Goal: Navigation & Orientation: Find specific page/section

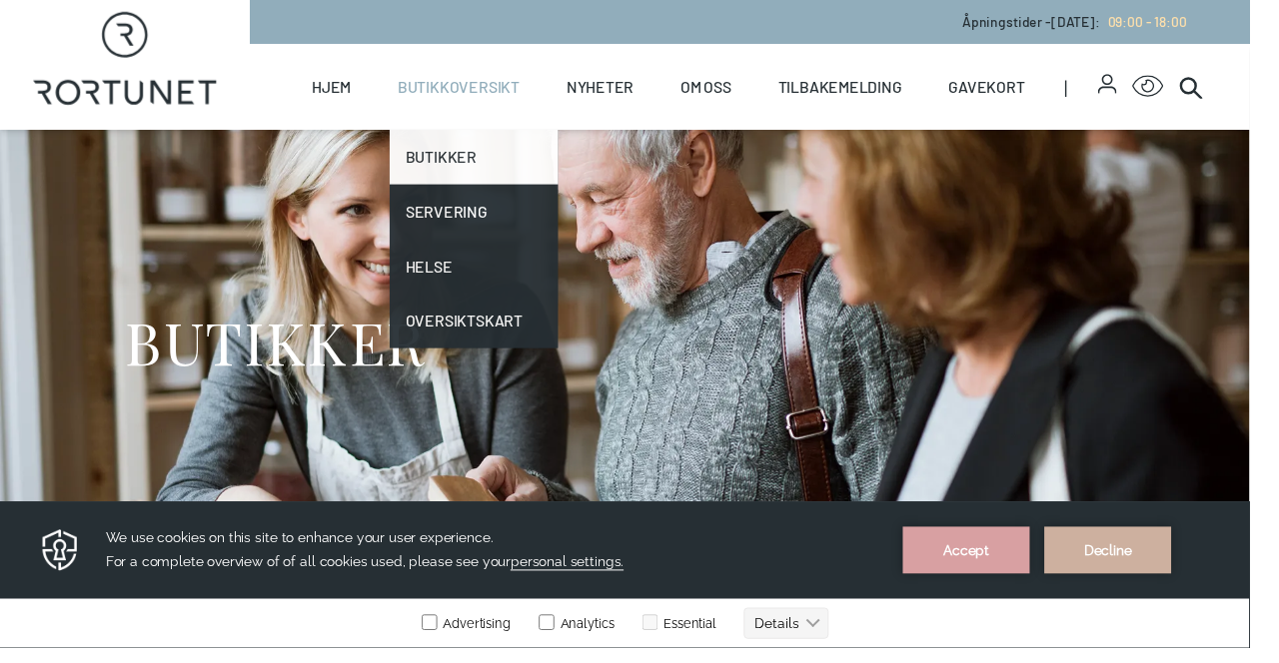
click at [461, 172] on link "Butikker" at bounding box center [485, 161] width 173 height 56
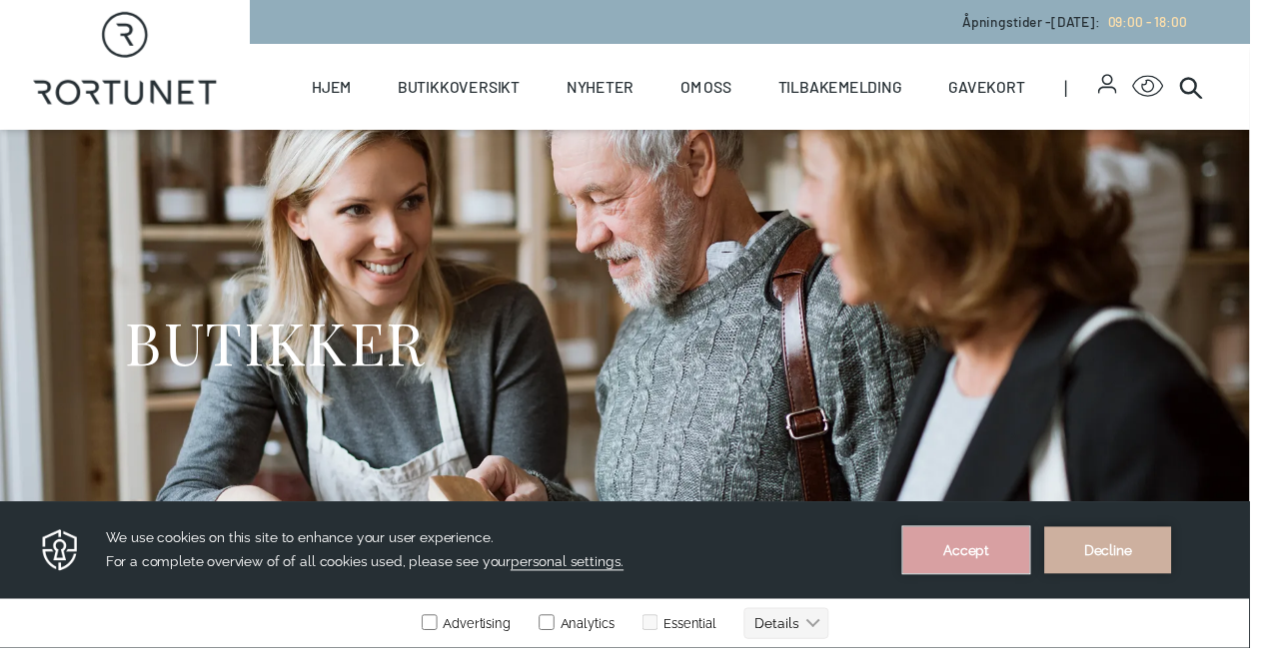
click at [1029, 555] on button "Accept" at bounding box center [989, 552] width 130 height 48
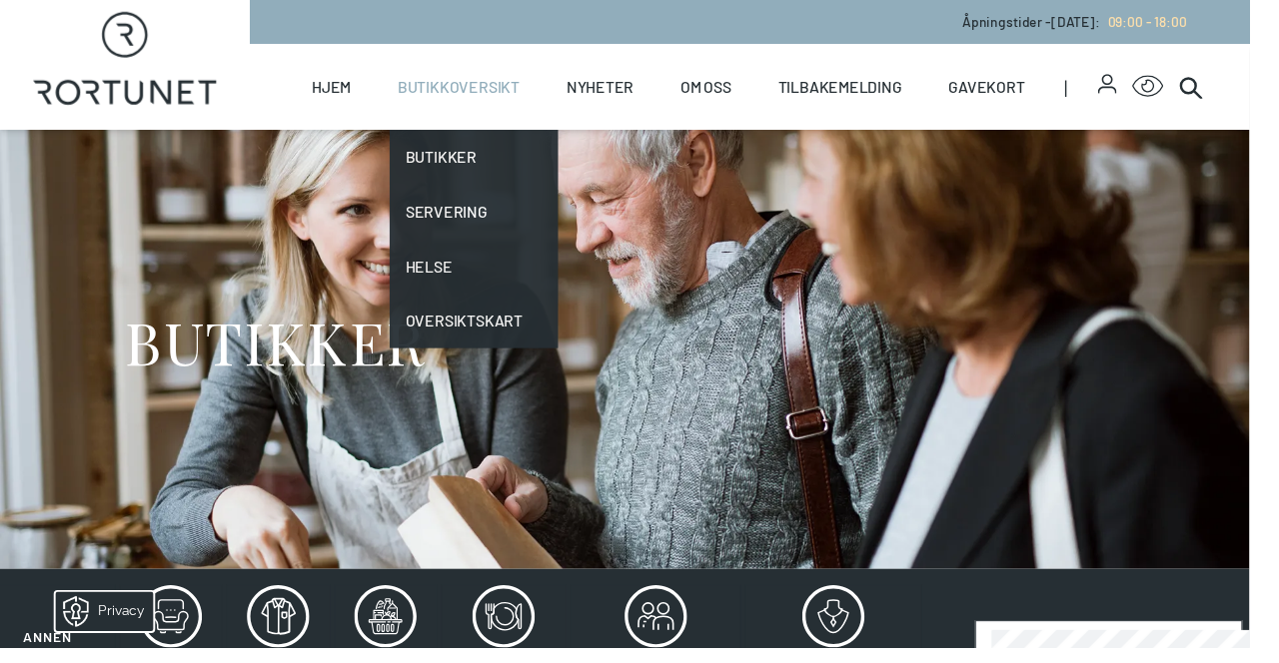
click at [513, 100] on link "Butikkoversikt" at bounding box center [469, 89] width 125 height 88
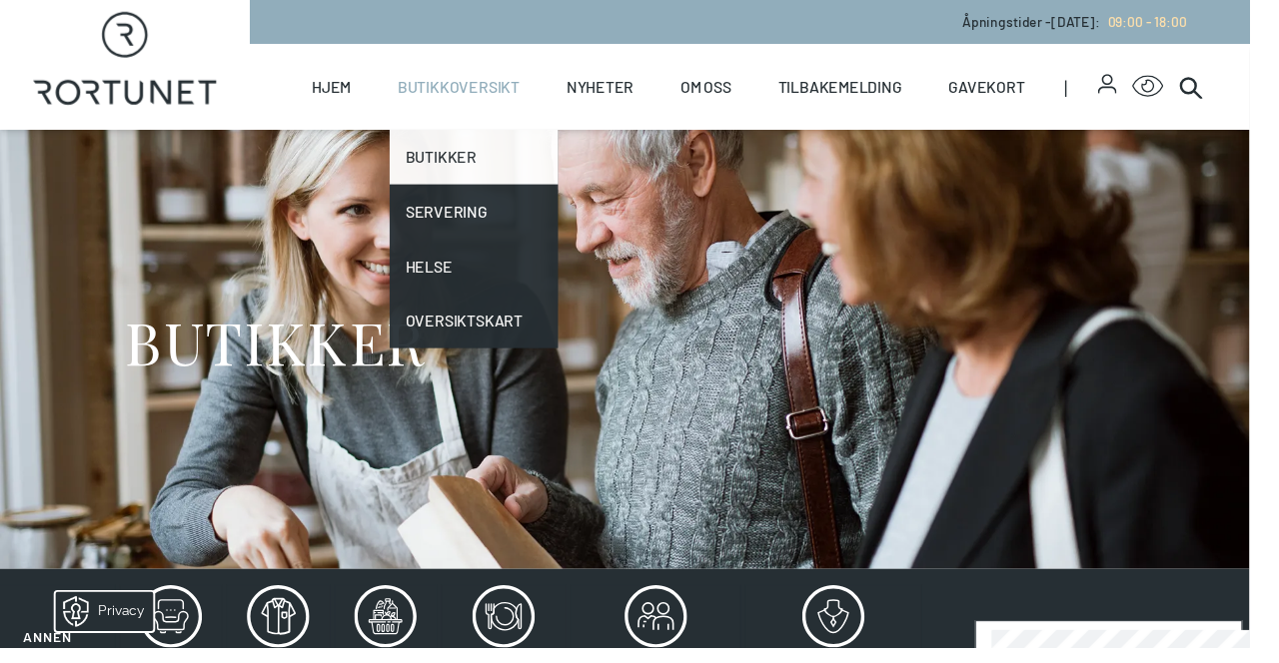
click at [465, 163] on link "Butikker" at bounding box center [485, 161] width 173 height 56
click at [499, 158] on link "Butikker" at bounding box center [485, 161] width 173 height 56
click at [466, 172] on link "Butikker" at bounding box center [485, 161] width 173 height 56
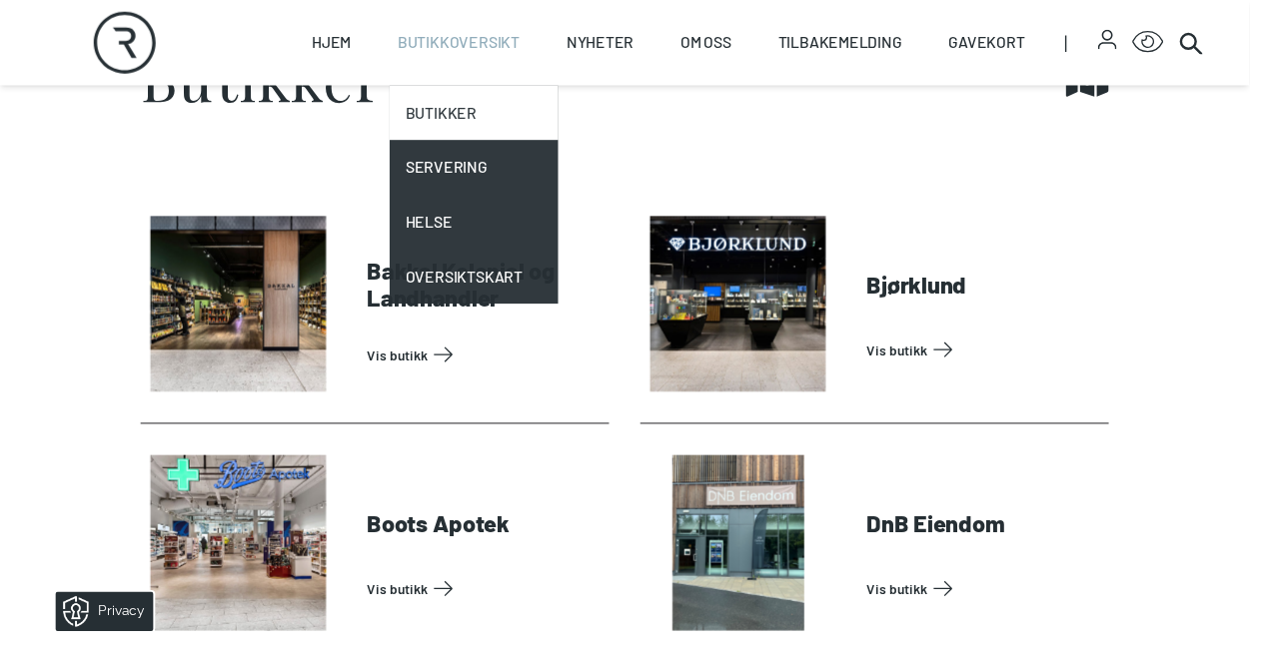
scroll to position [749, 0]
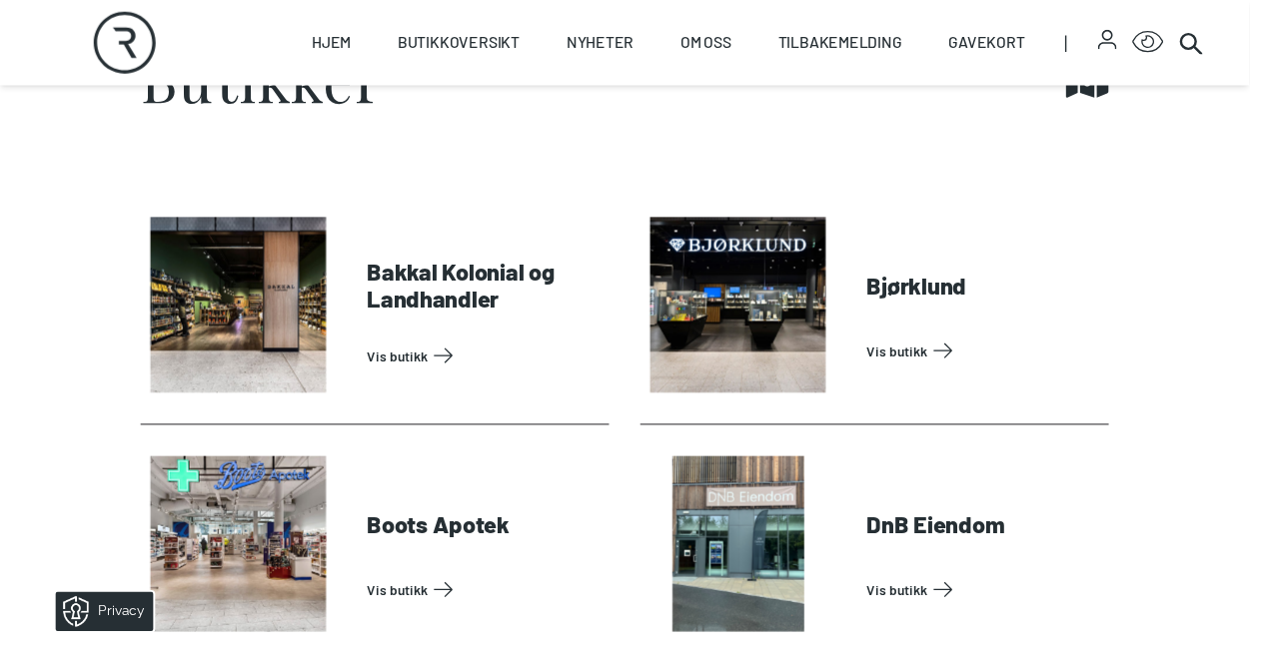
click at [773, 155] on section "Butikker Find it!" at bounding box center [639, 81] width 1279 height 172
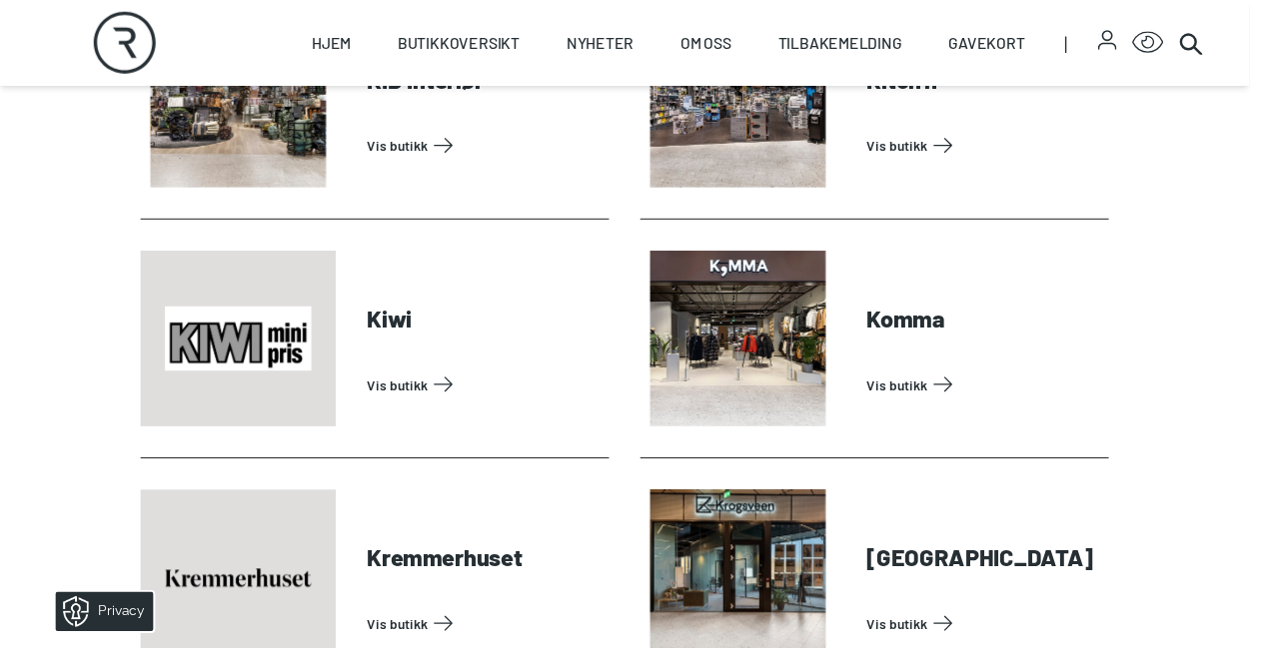
scroll to position [2922, 0]
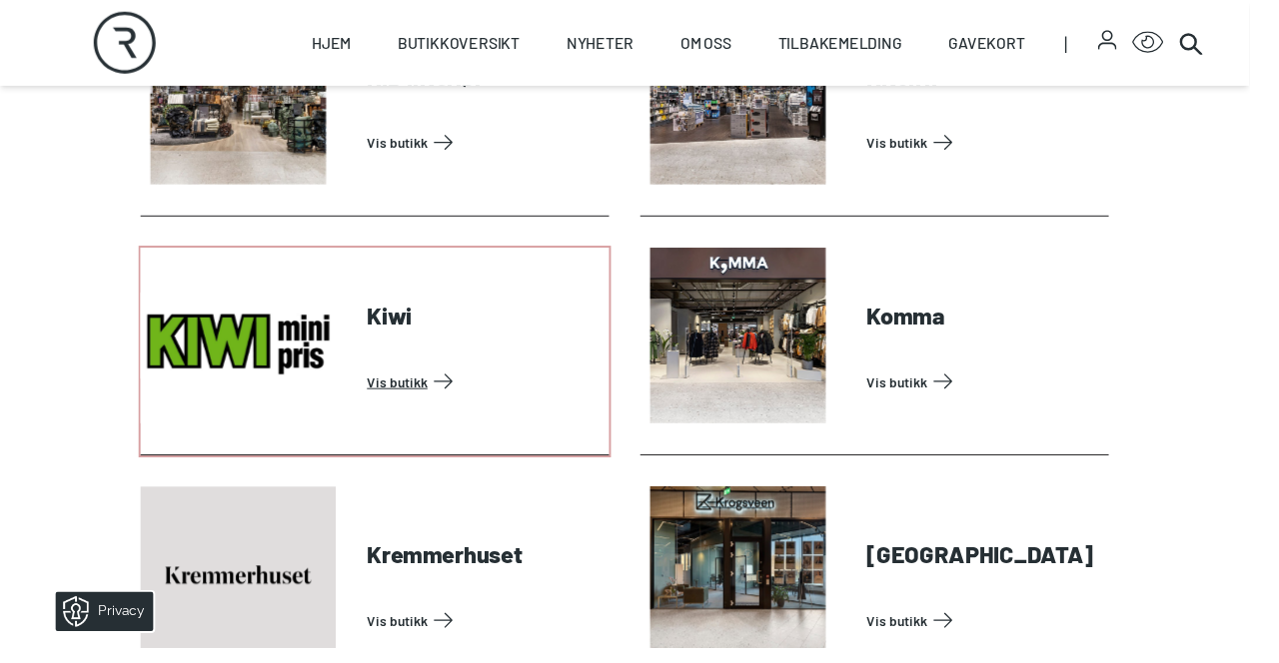
click at [433, 404] on link "Vis butikk" at bounding box center [496, 391] width 240 height 32
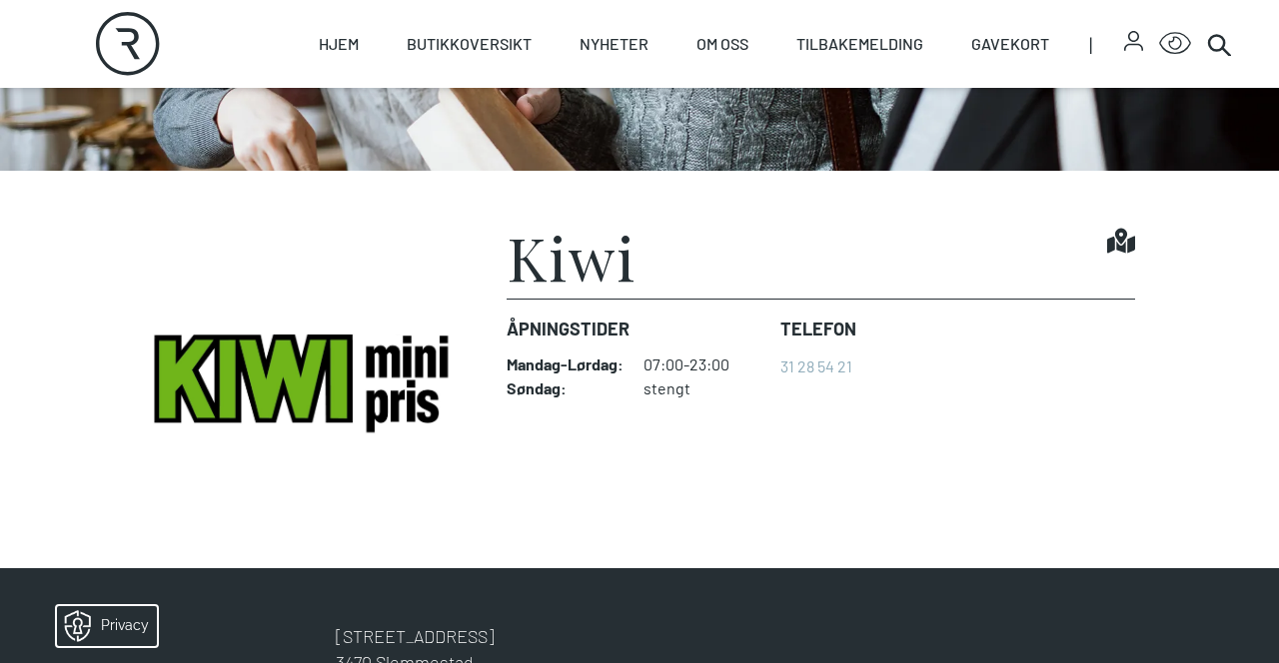
scroll to position [411, 0]
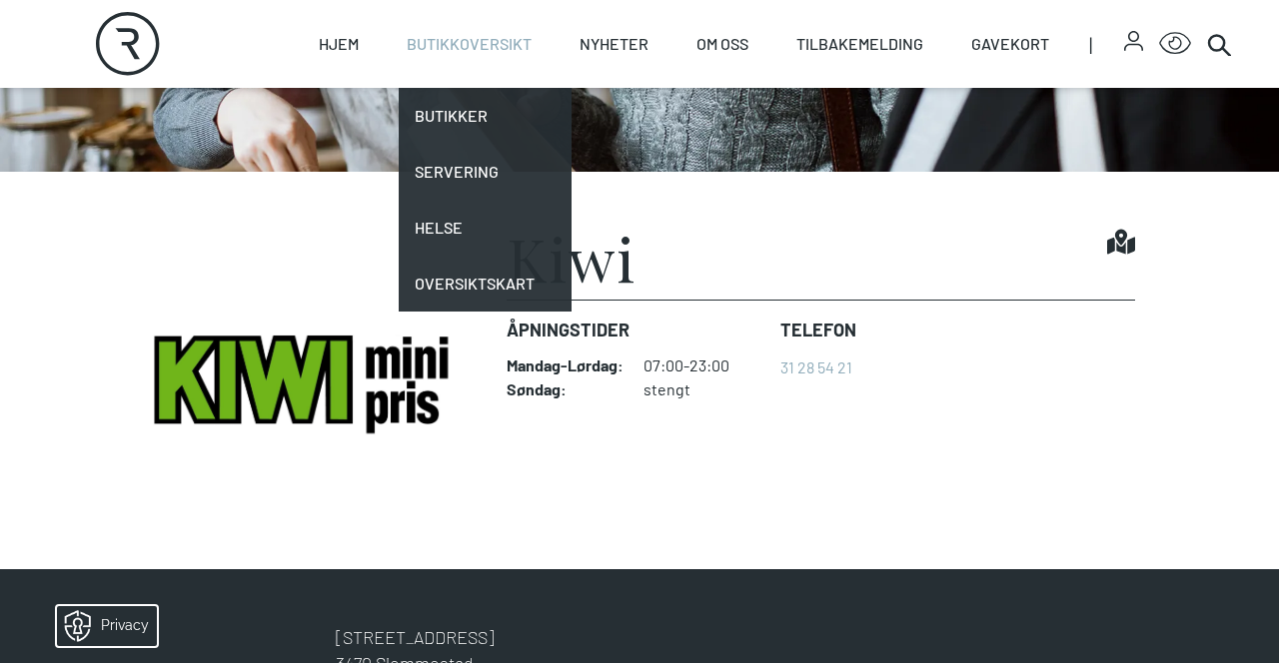
click at [475, 36] on link "Butikkoversikt" at bounding box center [469, 44] width 125 height 88
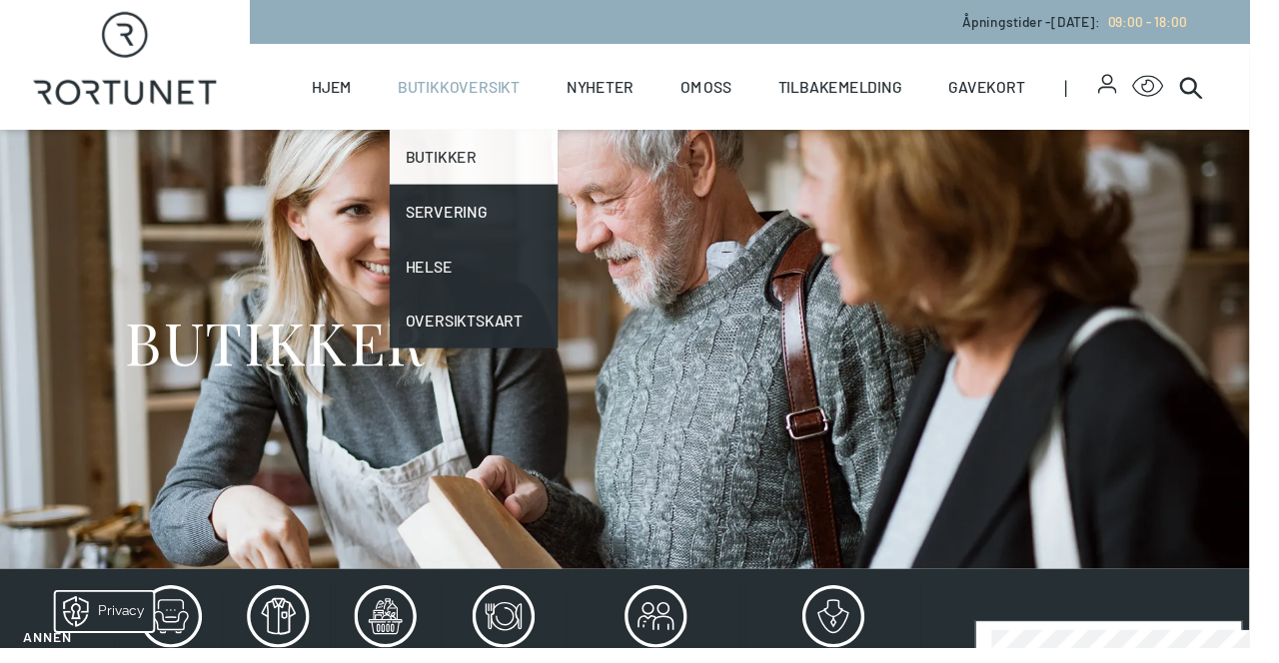
click at [465, 178] on link "Butikker" at bounding box center [485, 161] width 173 height 56
click at [524, 171] on link "Butikker" at bounding box center [485, 161] width 173 height 56
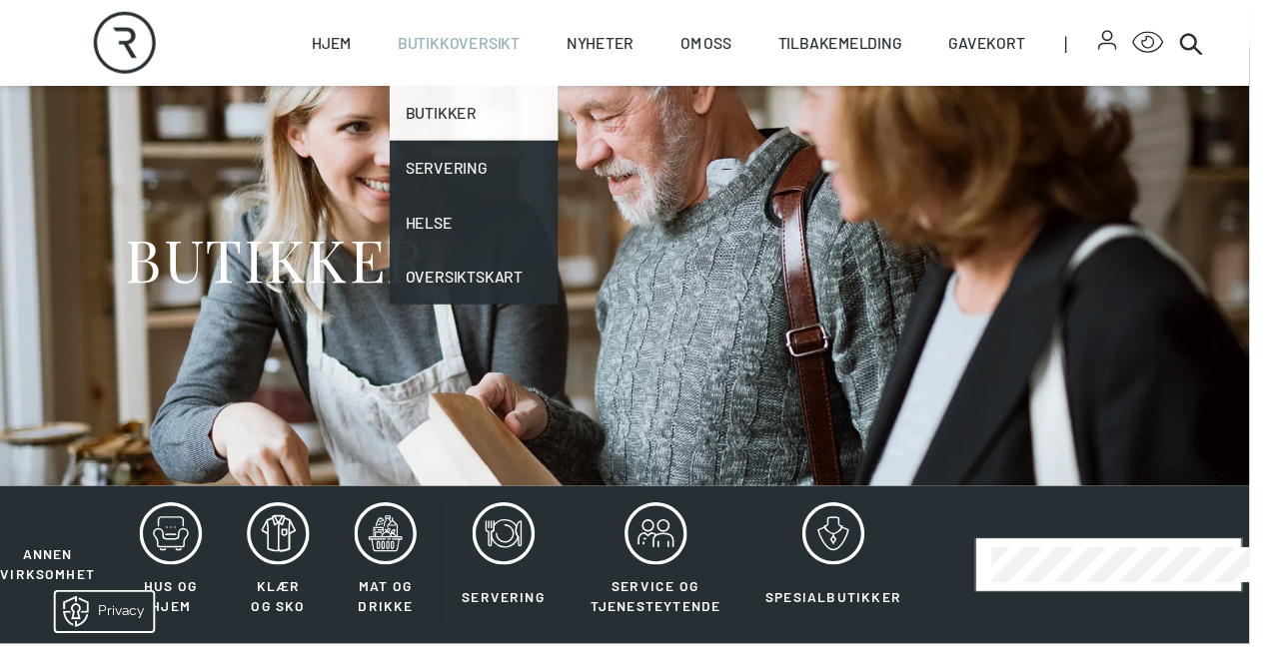
scroll to position [82, 0]
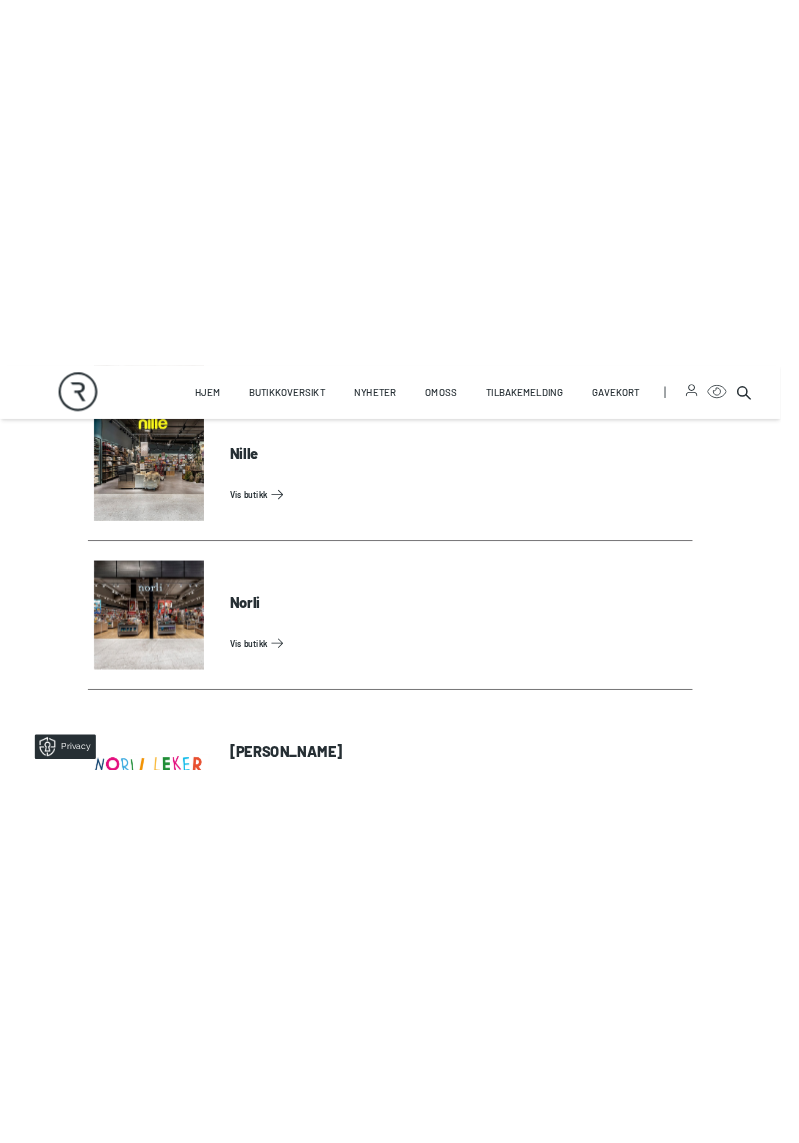
scroll to position [12769, 0]
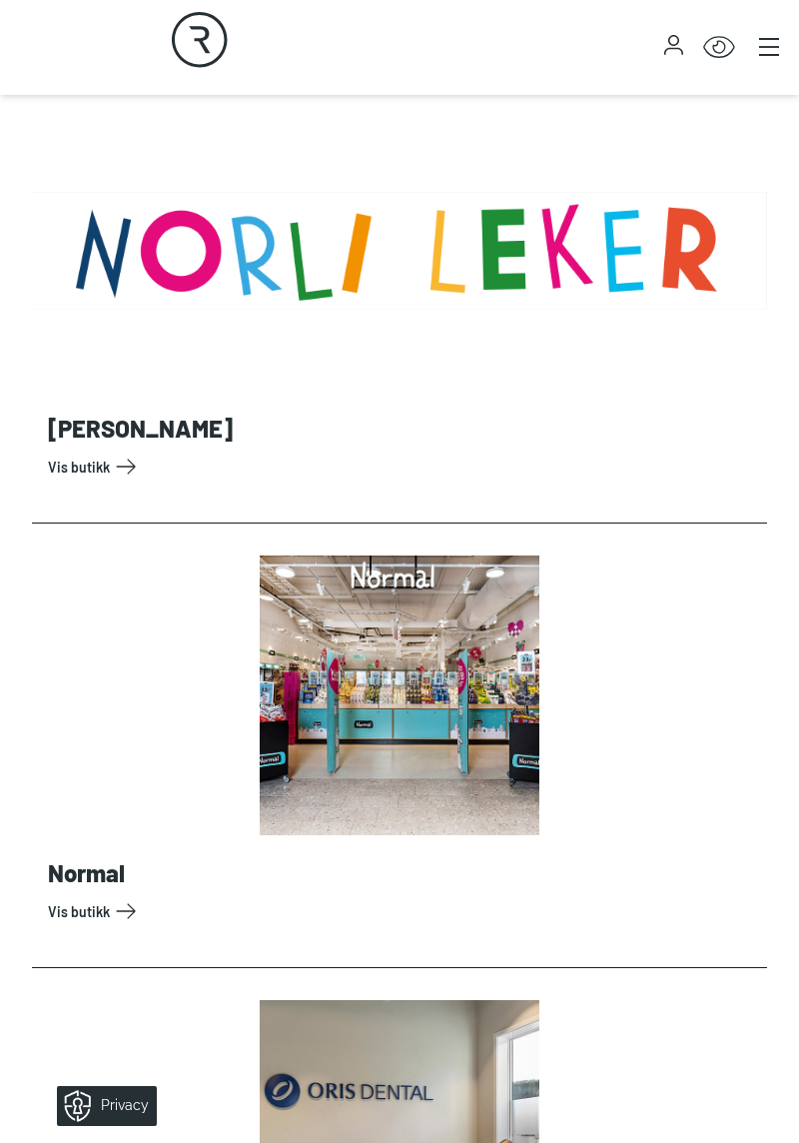
click at [0, 67] on div "Rortunet" at bounding box center [200, 47] width 400 height 95
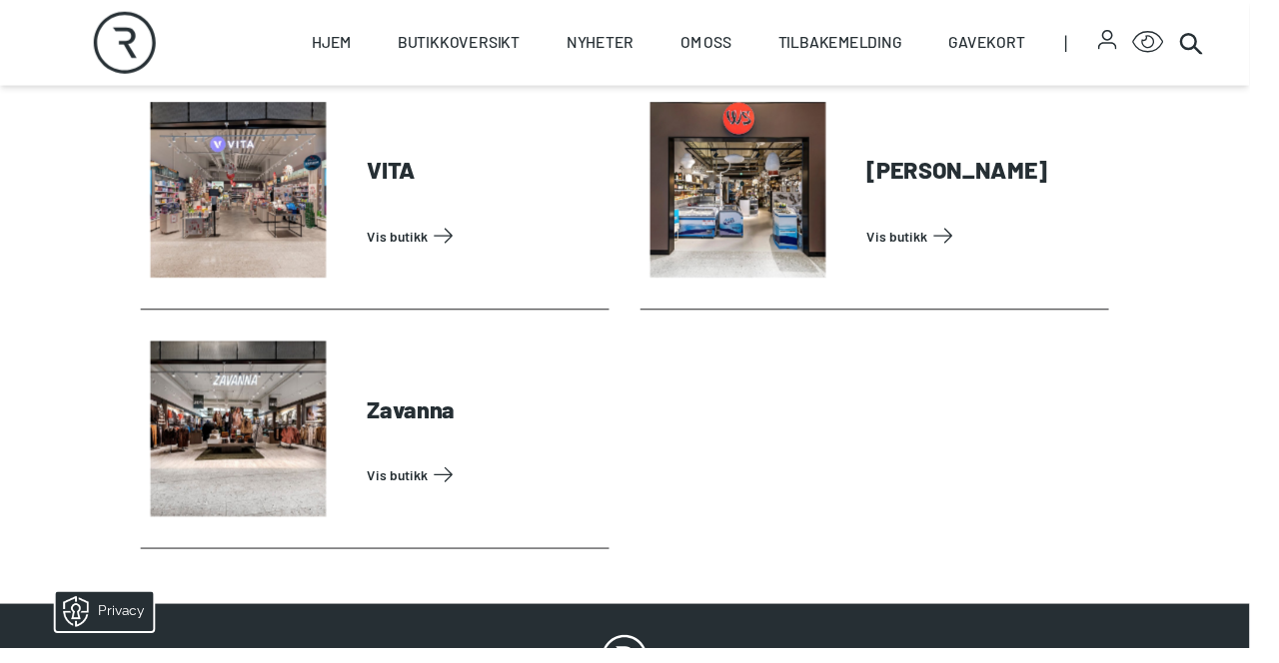
scroll to position [6489, 0]
